Goal: Task Accomplishment & Management: Manage account settings

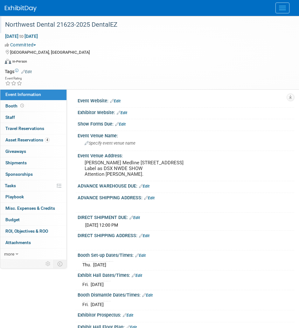
click at [65, 26] on div "Northwest Dental 21623-2025 DentalEZ" at bounding box center [144, 24] width 283 height 11
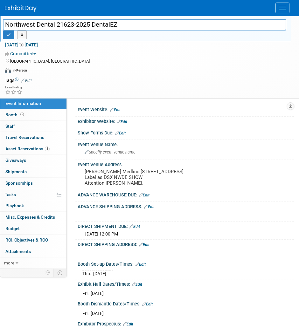
click at [65, 26] on input "Northwest Dental 21623-2025 DentalEZ" at bounding box center [144, 24] width 283 height 11
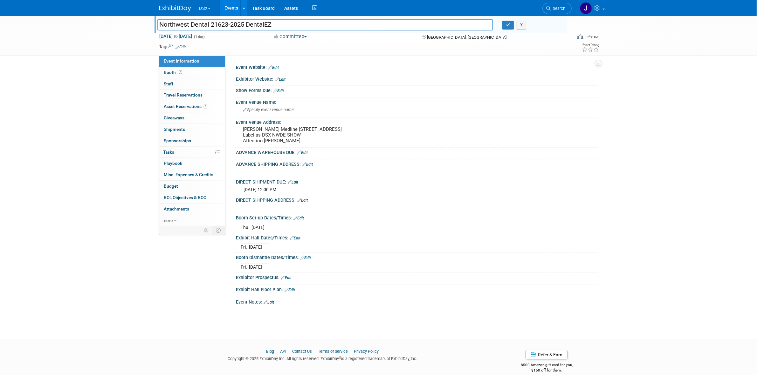
click at [103, 80] on div "Northwest Dental 21623-2025 DentalEZ Northwest Dental 21623-2025 DentalEZ X Sep…" at bounding box center [378, 172] width 757 height 312
click at [208, 16] on div "DSX Explore: My Workspaces 27 Go to Workspace: Accutron Axiodent BaseVac Bien-A…" at bounding box center [378, 8] width 757 height 16
click at [208, 10] on button "DSX" at bounding box center [209, 7] width 20 height 14
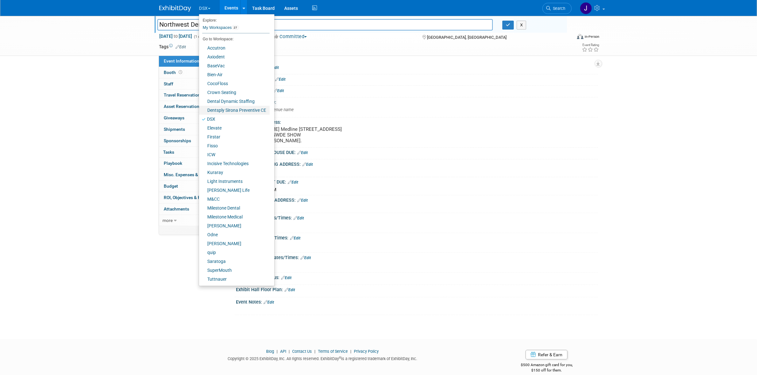
click at [231, 110] on link "Dentsply Sirona Preventive CE" at bounding box center [234, 110] width 71 height 9
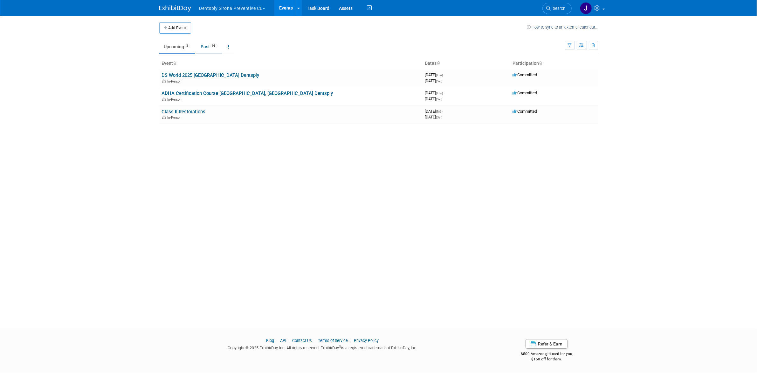
click at [213, 52] on link "Past 93" at bounding box center [209, 47] width 26 height 12
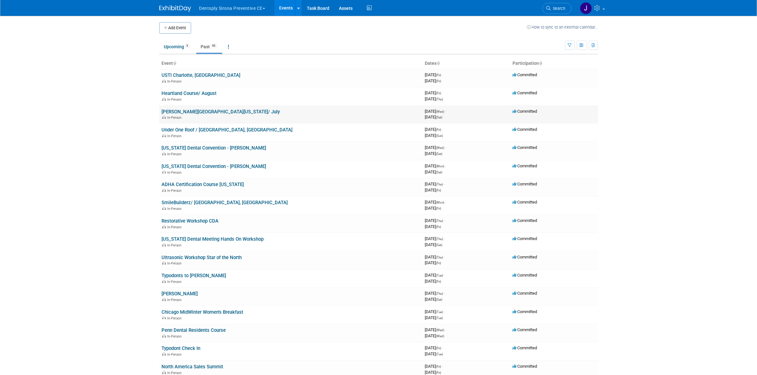
click at [202, 110] on link "Amelia Island Florida/ July" at bounding box center [221, 112] width 118 height 6
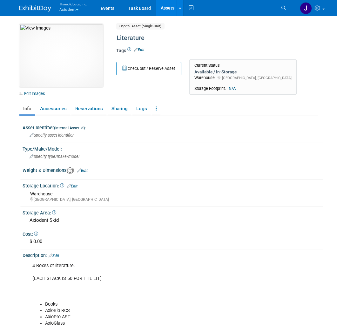
click at [74, 8] on button "ThreeBigDogs, Inc. Axiodent" at bounding box center [77, 7] width 36 height 15
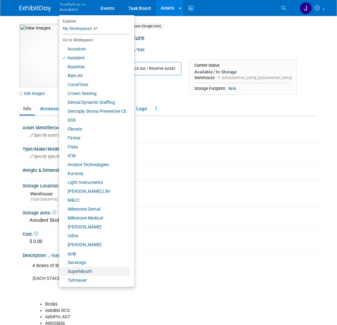
click at [103, 269] on link "SuperMouth" at bounding box center [94, 271] width 71 height 9
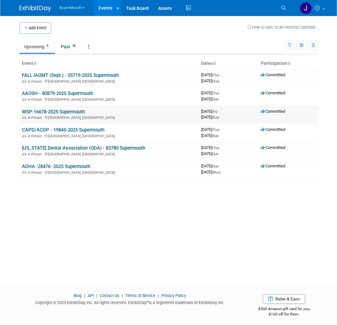
click at [76, 112] on link "WSP-16678-2025 Supermouth" at bounding box center [53, 112] width 63 height 6
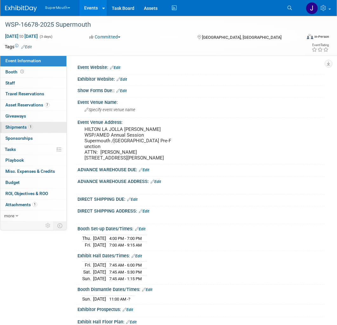
click at [50, 126] on link "1 Shipments 1" at bounding box center [33, 127] width 66 height 11
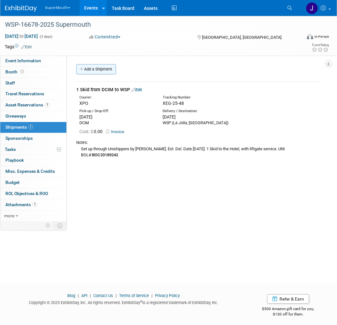
click at [90, 67] on link "Add a Shipment" at bounding box center [96, 69] width 40 height 10
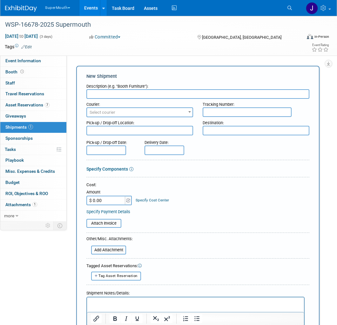
click at [42, 125] on link "1 Shipments 1" at bounding box center [33, 127] width 66 height 11
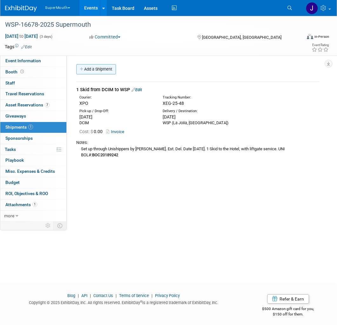
click at [107, 71] on link "Add a Shipment" at bounding box center [96, 69] width 40 height 10
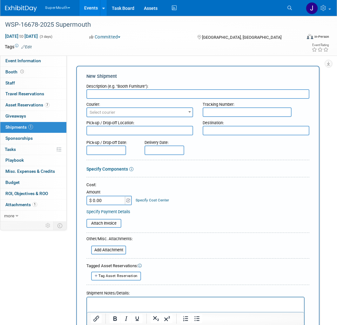
click at [107, 71] on div "New Shipment Description (e.g. "Booth Furniture"): Courier: 007EX 17 Post Servi…" at bounding box center [197, 211] width 243 height 290
click at [133, 93] on input "text" at bounding box center [197, 94] width 223 height 10
type input "1 4x4 DCIM to WSP"
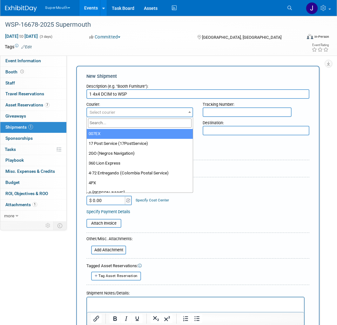
click at [105, 113] on span "Select courier" at bounding box center [103, 112] width 26 height 5
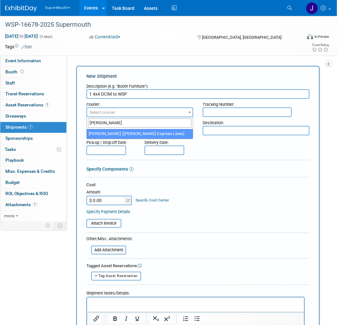
type input "estes"
select select "194"
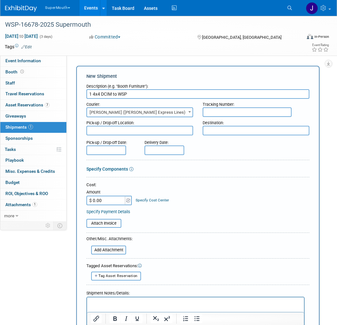
click at [81, 60] on div "Event Website: Edit Exhibitor Website: Edit Show Forms Due:: Edit Event Venue N…" at bounding box center [196, 139] width 258 height 166
click at [240, 115] on input "text" at bounding box center [247, 112] width 89 height 10
paste input "BOC20604586"
type input "BOC20604586"
click at [164, 130] on textarea at bounding box center [139, 131] width 107 height 10
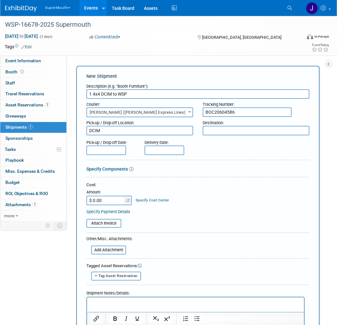
type textarea "DCIM"
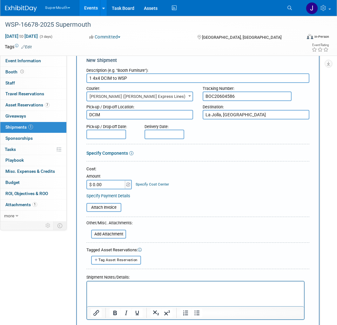
type textarea "La Jolla, CA"
click at [107, 138] on input "text" at bounding box center [106, 135] width 40 height 10
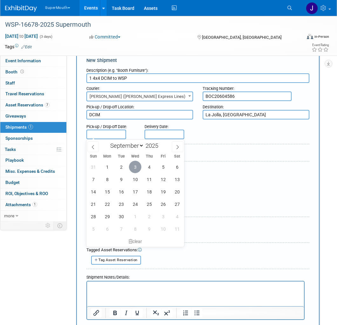
click at [136, 168] on span "3" at bounding box center [135, 167] width 12 height 12
type input "Sep 3, 2025"
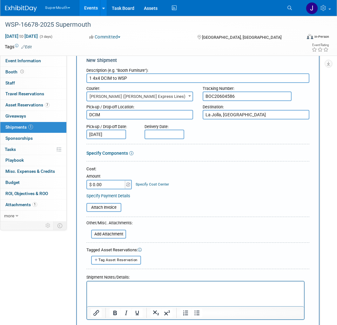
click at [163, 134] on input "text" at bounding box center [165, 135] width 40 height 10
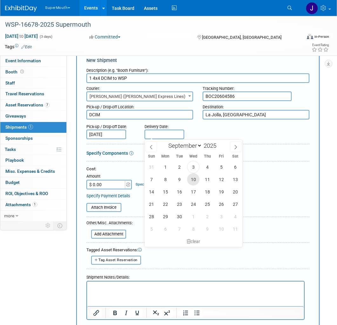
click at [196, 181] on span "10" at bounding box center [193, 179] width 12 height 12
type input "Sep 10, 2025"
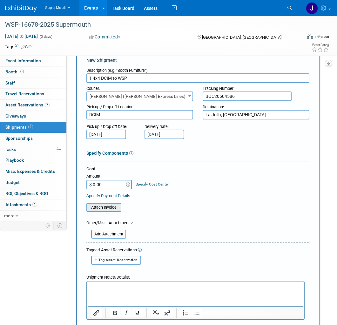
click at [111, 208] on input "file" at bounding box center [83, 208] width 76 height 8
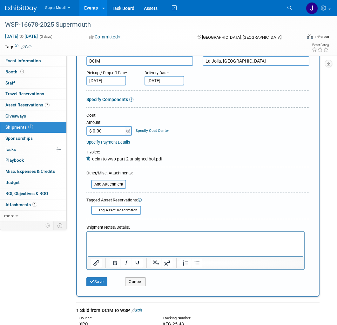
scroll to position [70, 0]
drag, startPoint x: 181, startPoint y: 235, endPoint x: 186, endPoint y: 213, distance: 22.1
click at [186, 231] on html at bounding box center [195, 235] width 217 height 9
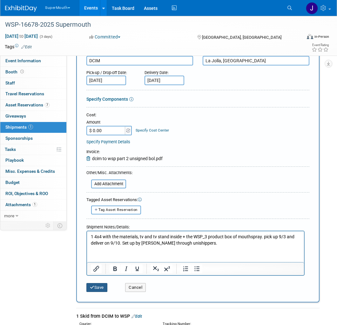
click at [98, 284] on button "Save" at bounding box center [96, 287] width 21 height 9
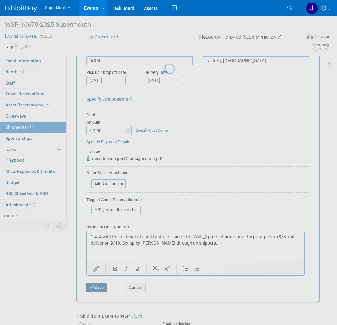
scroll to position [3, 0]
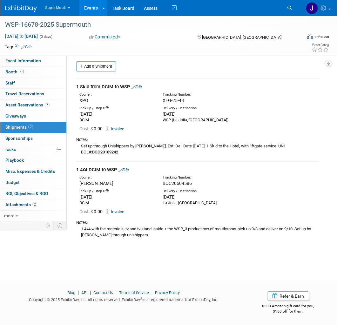
click at [124, 169] on link "Edit" at bounding box center [124, 169] width 10 height 5
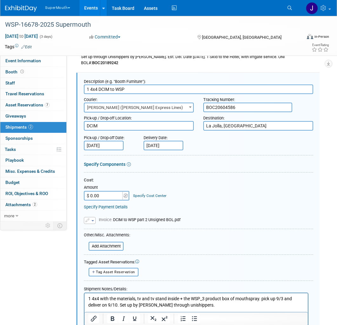
scroll to position [0, 0]
click at [206, 123] on textarea "La Jolla, CA" at bounding box center [258, 126] width 110 height 10
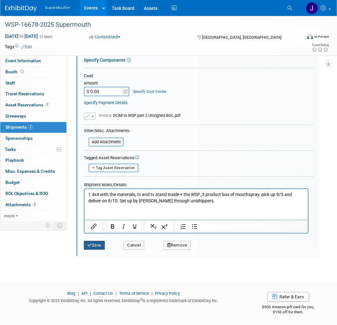
type textarea "WSP (La Jolla, CA)"
click at [98, 243] on button "Save" at bounding box center [94, 245] width 21 height 9
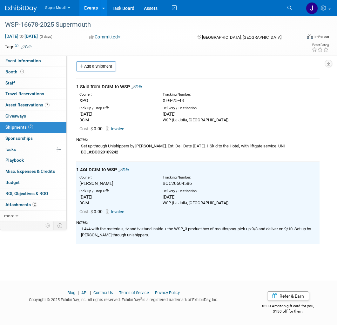
scroll to position [0, 0]
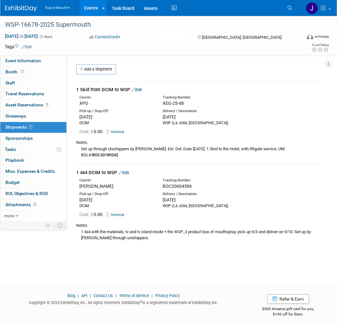
click at [124, 170] on link "Edit" at bounding box center [124, 172] width 10 height 5
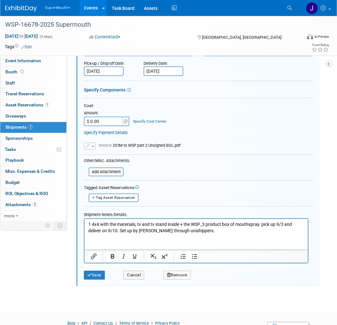
scroll to position [177, 0]
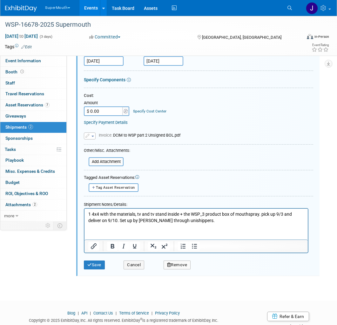
click at [198, 217] on p "1 4x4 with the materials, tv and tv stand inside + the WSP_3 product box of mou…" at bounding box center [196, 217] width 216 height 12
click at [103, 265] on button "Save" at bounding box center [94, 265] width 21 height 9
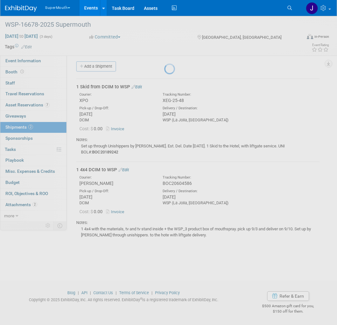
scroll to position [3, 0]
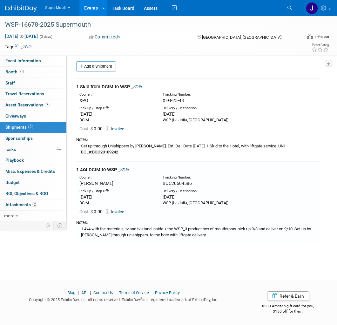
click at [127, 170] on link "Edit" at bounding box center [124, 169] width 10 height 5
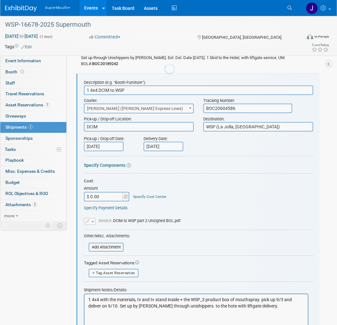
scroll to position [0, 0]
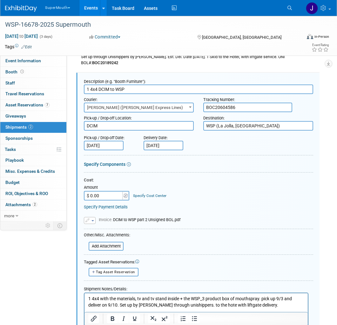
click at [214, 303] on p "1 4x4 with the materials, tv and tv stand inside + the WSP_3 product box of mou…" at bounding box center [196, 302] width 216 height 12
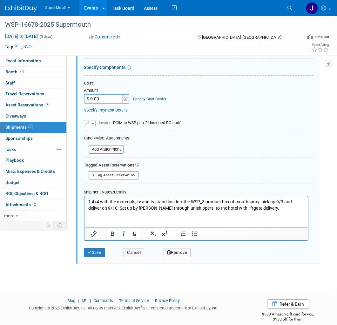
scroll to position [196, 0]
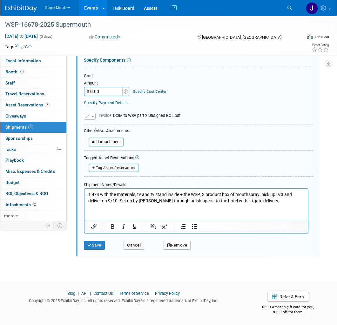
click at [92, 240] on div "Save" at bounding box center [99, 243] width 40 height 13
click at [93, 242] on button "Save" at bounding box center [94, 245] width 21 height 9
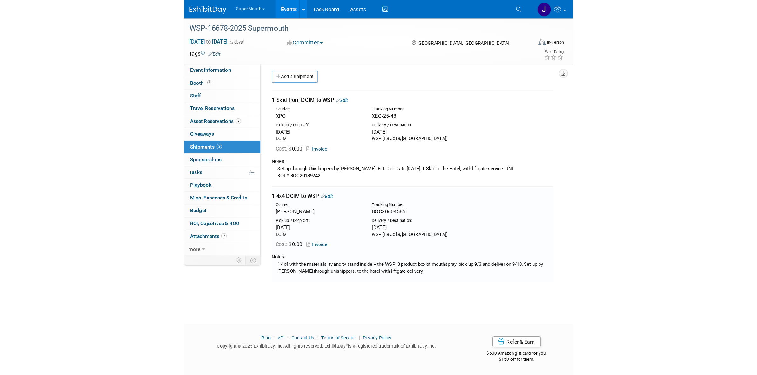
scroll to position [0, 0]
